Goal: Connect with others: Connect with others

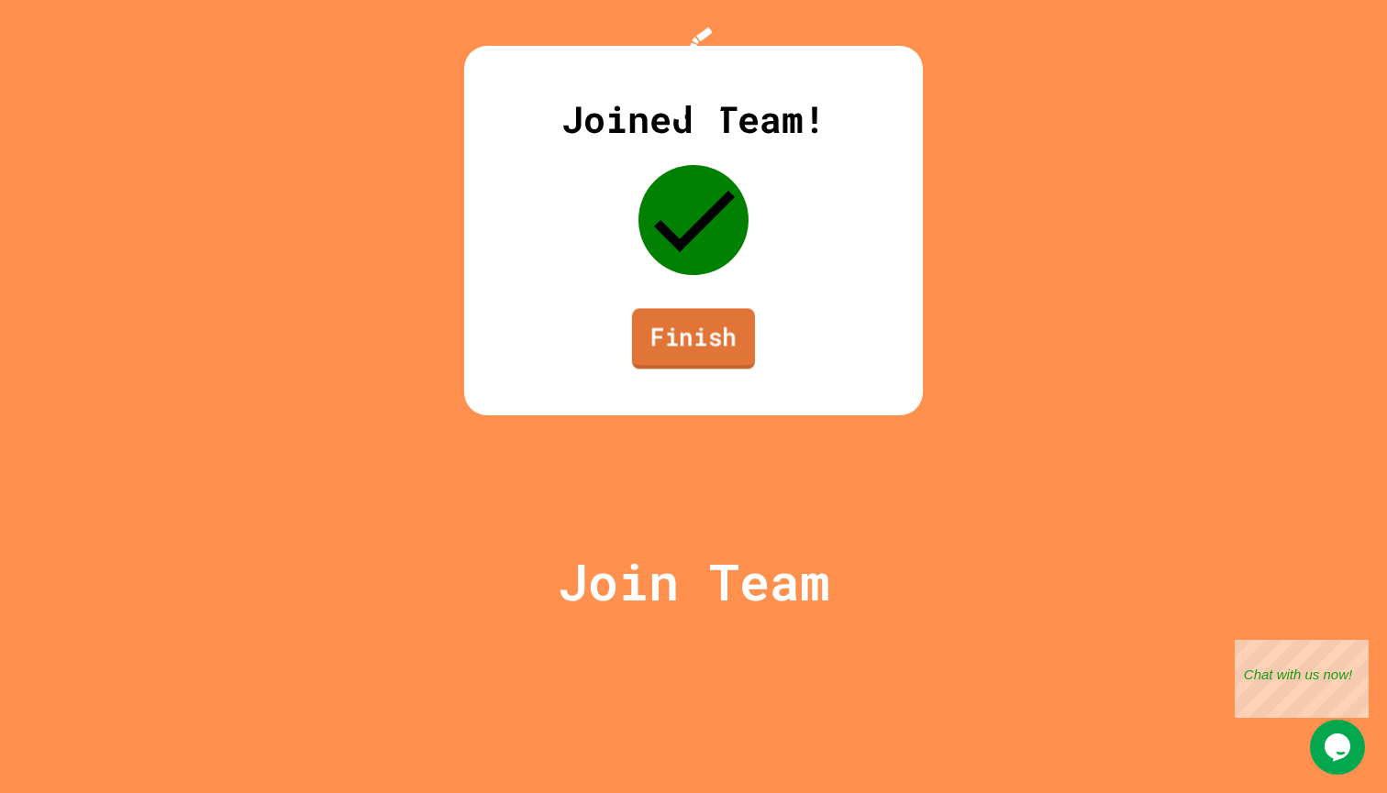
click at [675, 369] on link "Finish" at bounding box center [693, 338] width 123 height 61
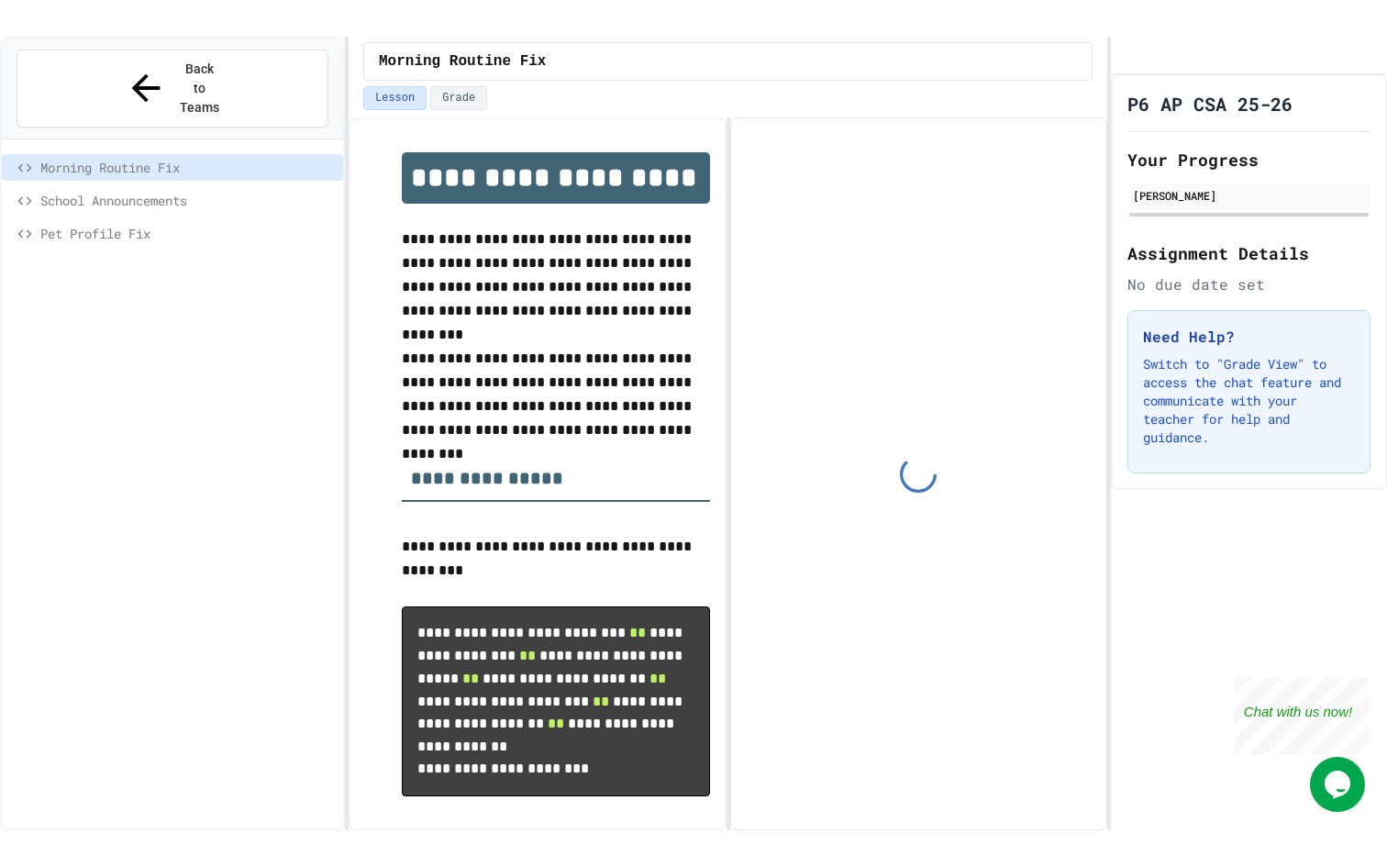
scroll to position [51, 0]
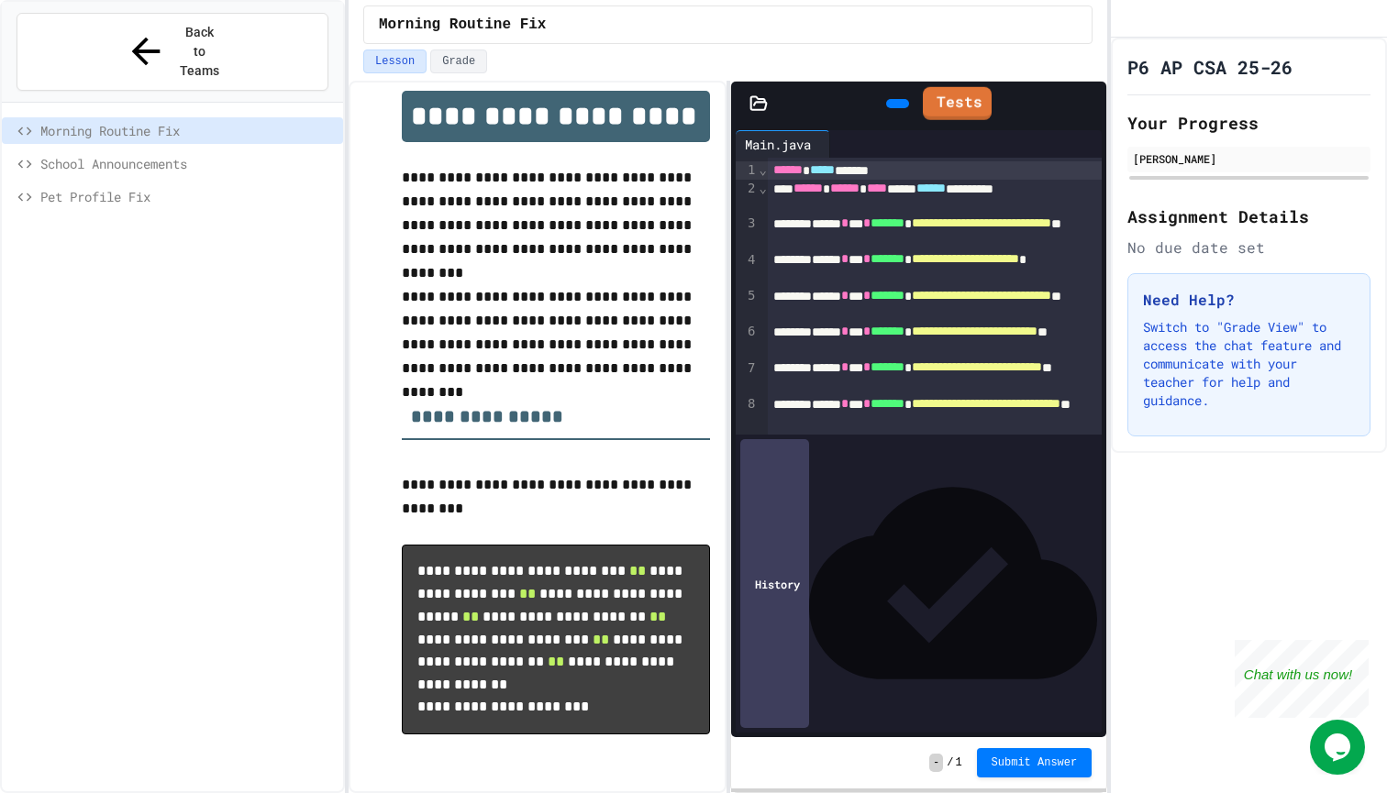
click at [1088, 104] on icon at bounding box center [1088, 104] width 0 height 0
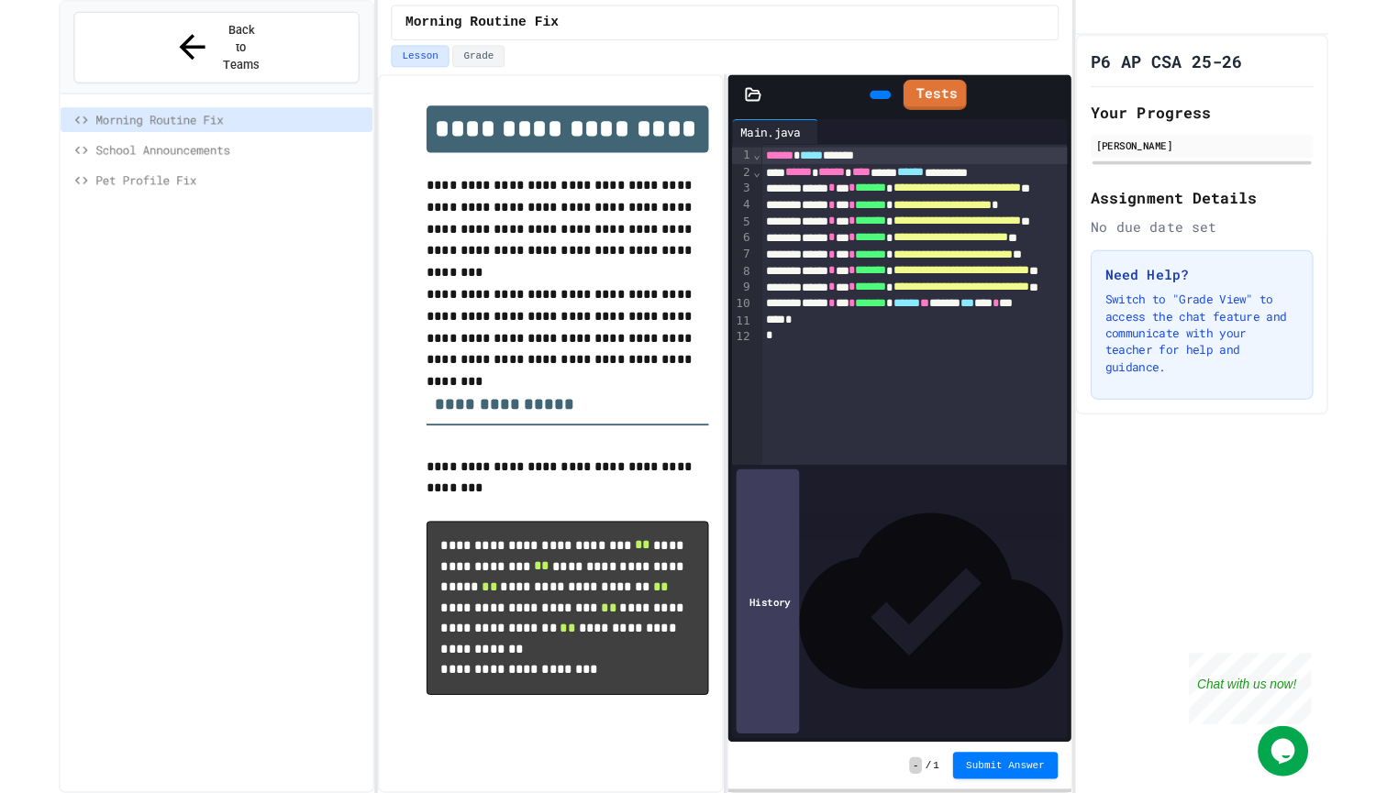
scroll to position [0, 0]
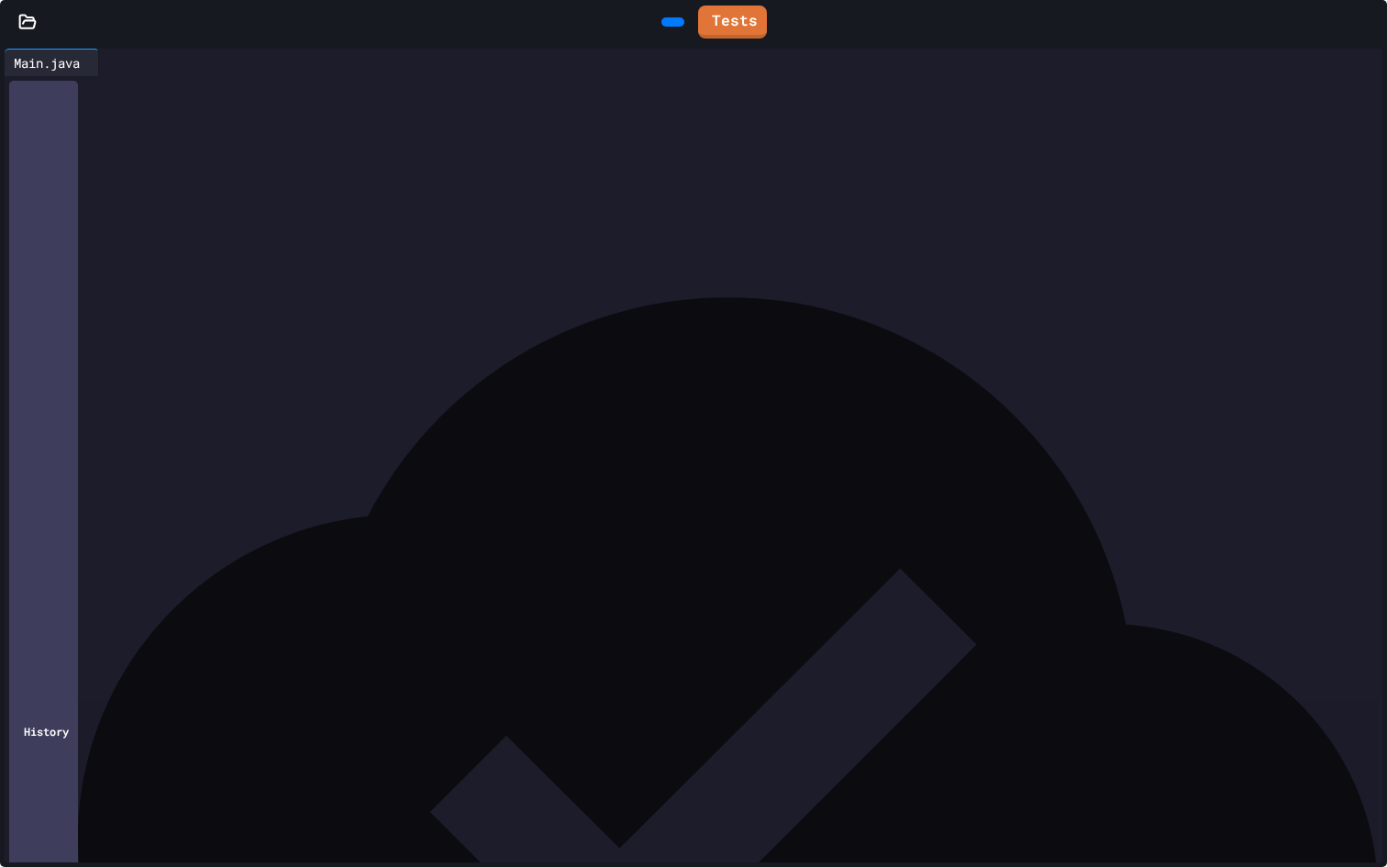
click at [1368, 22] on icon at bounding box center [1368, 22] width 0 height 0
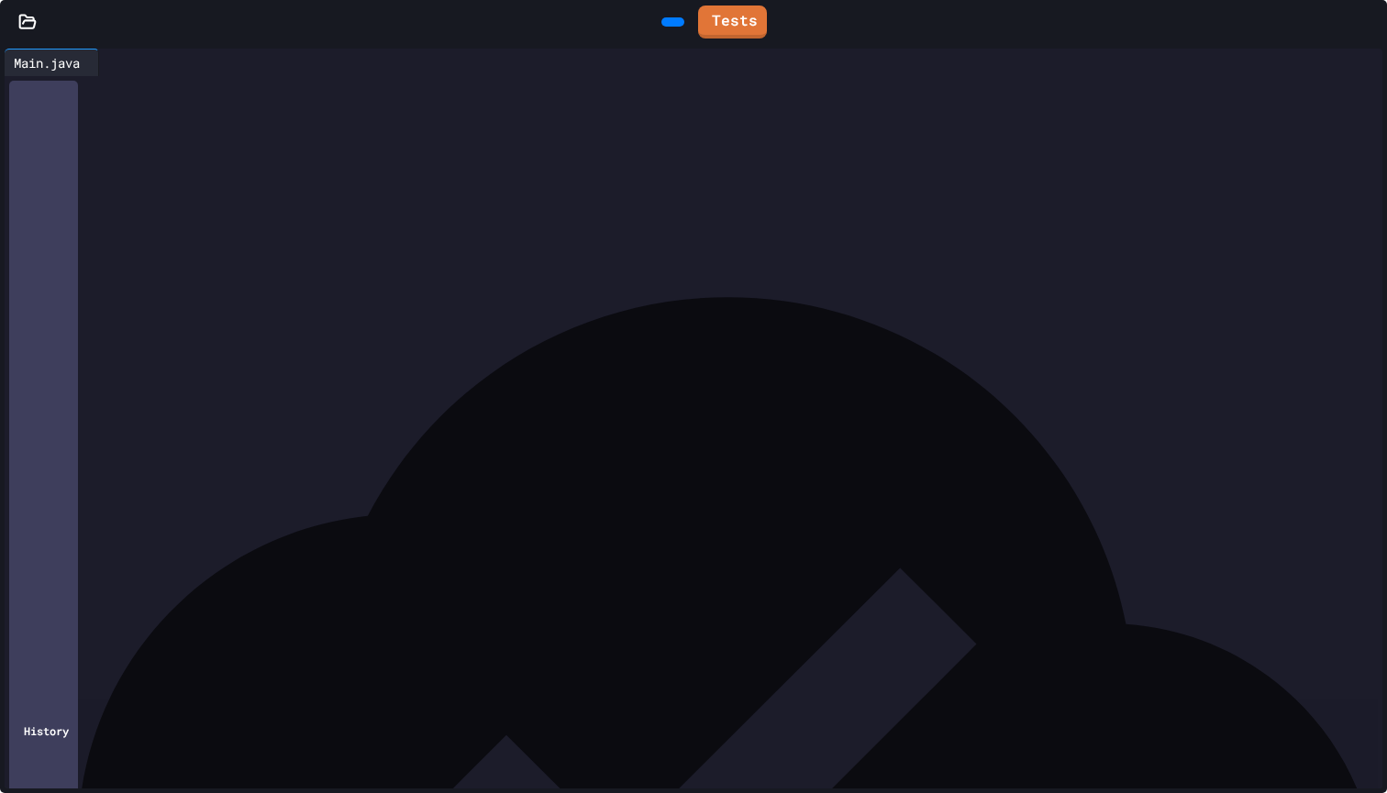
scroll to position [65, 0]
